Goal: Understand process/instructions: Learn how to perform a task or action

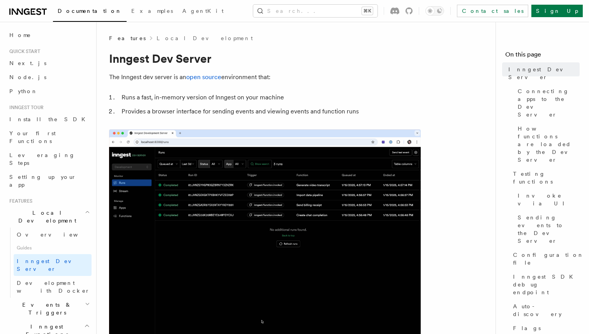
click at [23, 12] on icon at bounding box center [27, 11] width 37 height 9
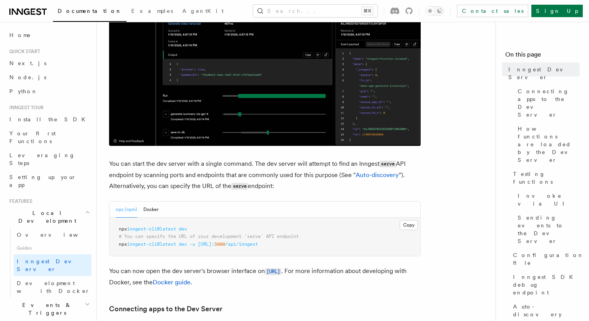
scroll to position [249, 0]
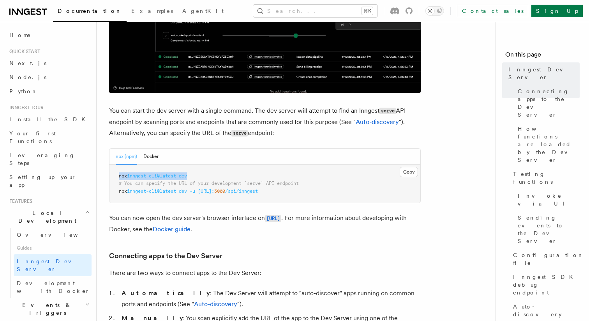
drag, startPoint x: 187, startPoint y: 178, endPoint x: 111, endPoint y: 175, distance: 76.5
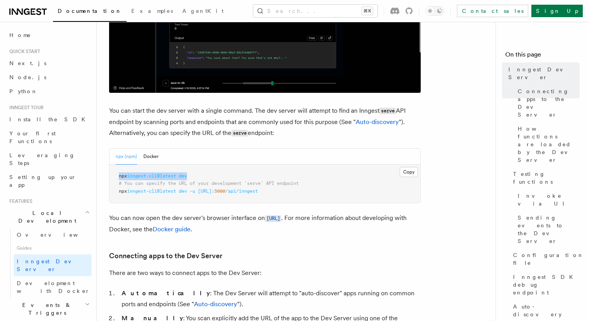
click at [111, 175] on pre "npx inngest-cli@latest dev # You can specify the URL of your development `serve…" at bounding box center [265, 183] width 311 height 39
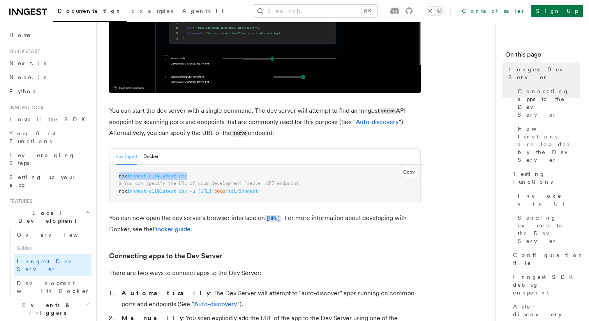
copy span "npx inngest-cli@latest dev"
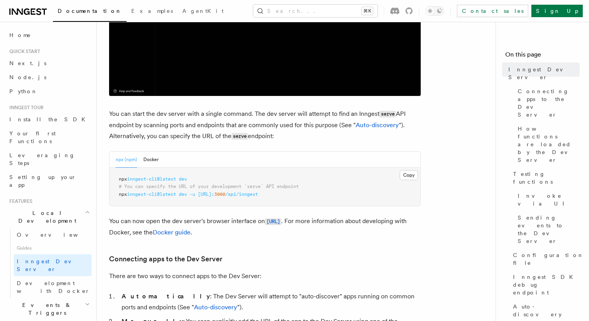
scroll to position [277, 0]
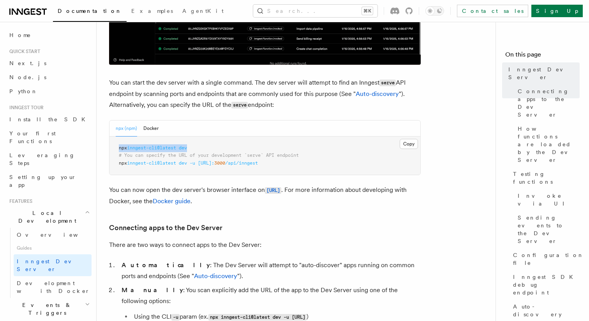
drag, startPoint x: 154, startPoint y: 149, endPoint x: 101, endPoint y: 149, distance: 53.4
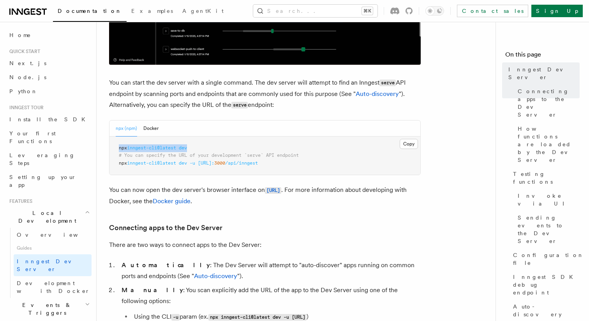
copy span "npx inngest-cli@latest dev"
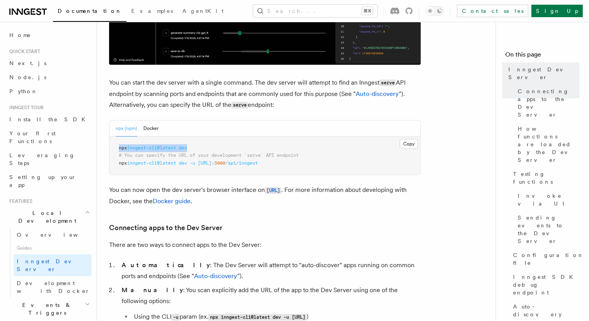
copy span "npx inngest-cli@latest dev"
